Goal: Find specific page/section: Find specific page/section

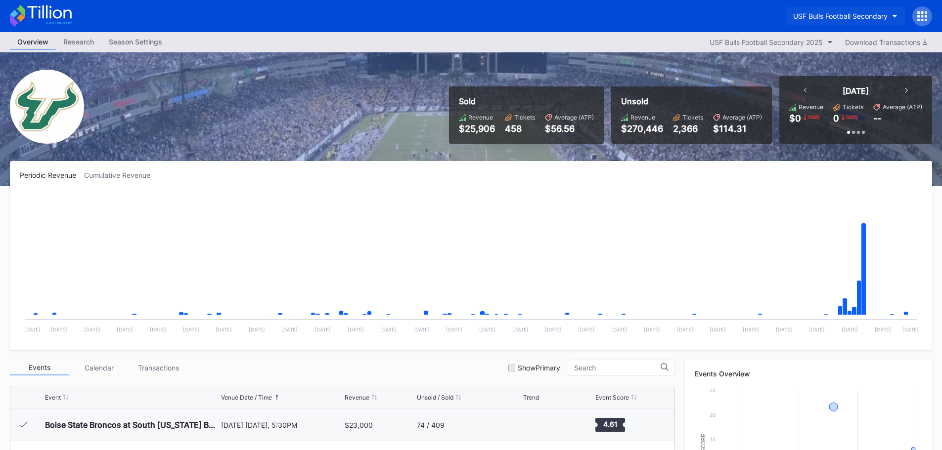
click at [832, 19] on div "USF Bulls Football Secondary" at bounding box center [840, 16] width 94 height 8
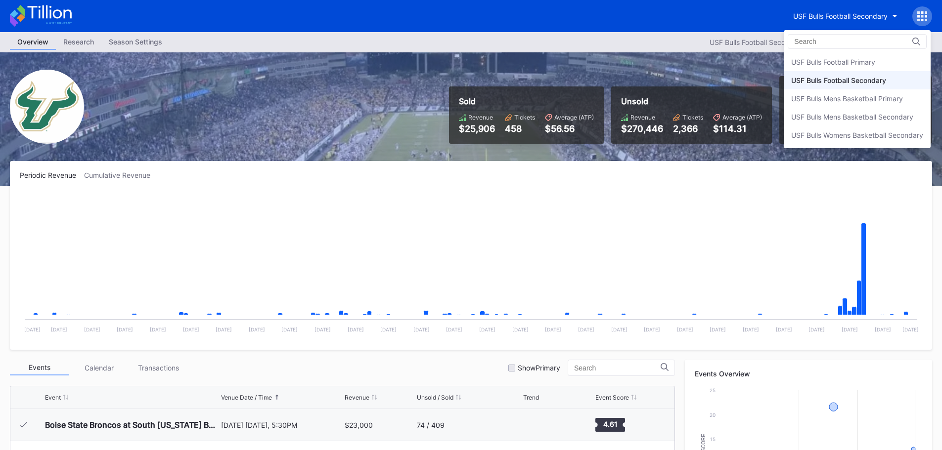
click at [832, 60] on div "USF Bulls Football Primary" at bounding box center [833, 62] width 84 height 8
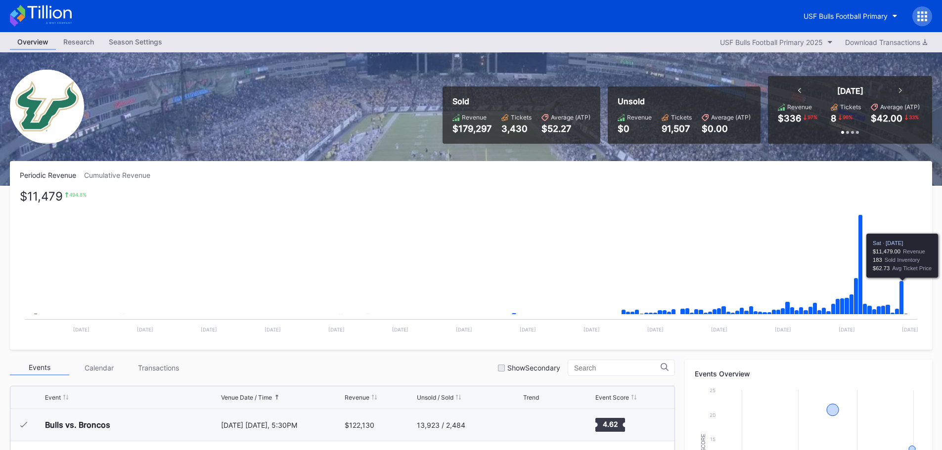
click at [900, 293] on icon "Chart title" at bounding box center [901, 298] width 4 height 34
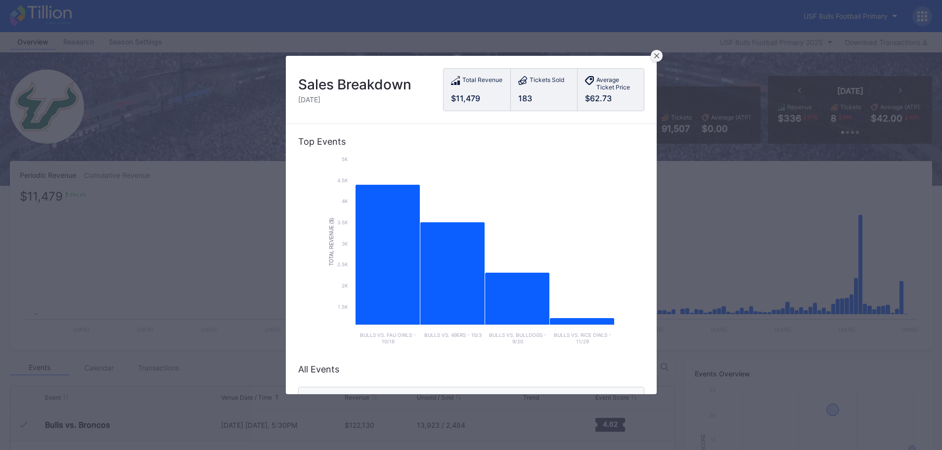
click at [658, 55] on icon at bounding box center [656, 55] width 5 height 5
